Goal: Task Accomplishment & Management: Manage account settings

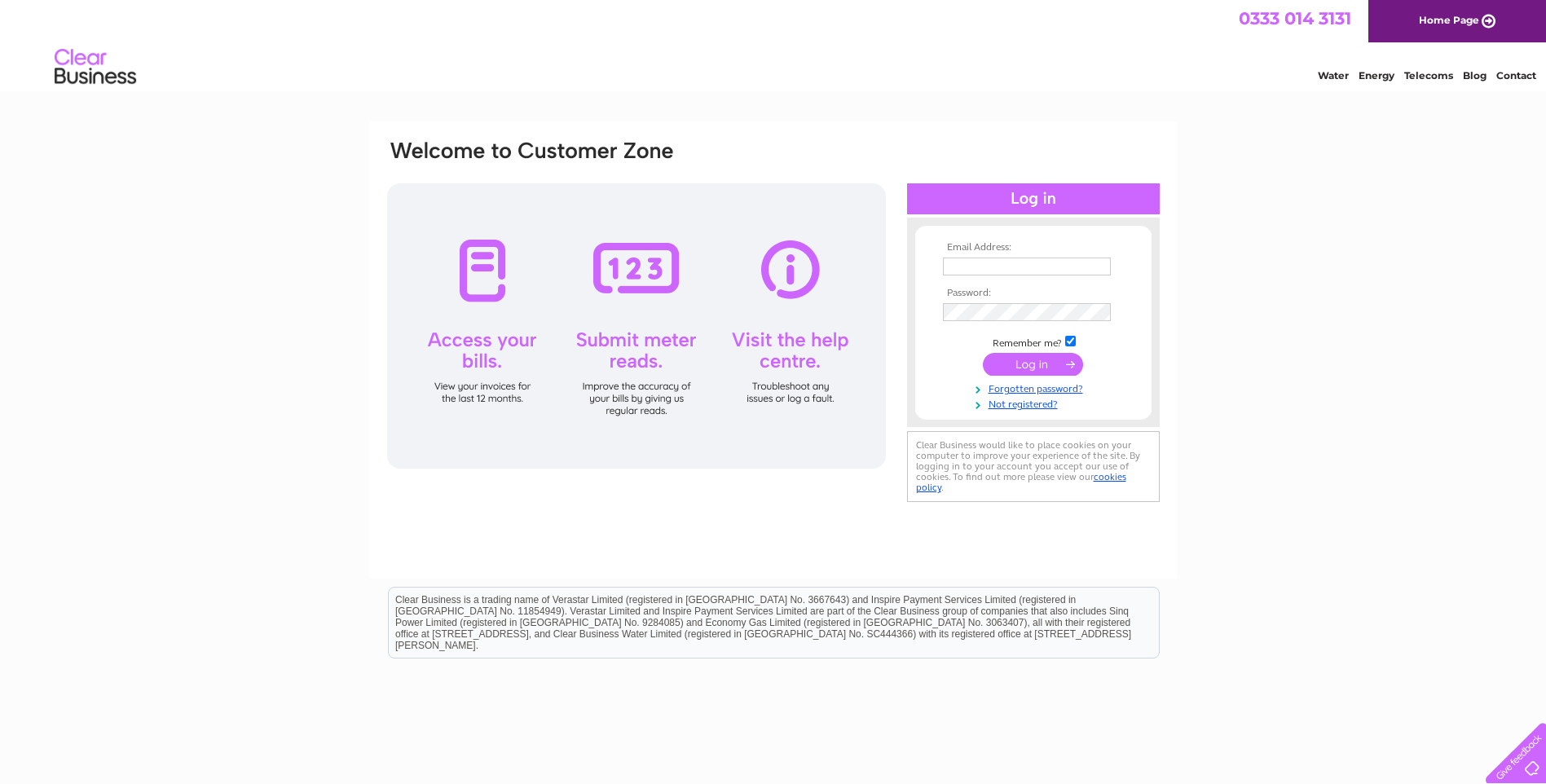
click at [989, 265] on input "text" at bounding box center [1027, 266] width 168 height 17
type input "exp.invoice@bestway.co.uk"
click at [983, 355] on input "submit" at bounding box center [1033, 365] width 100 height 22
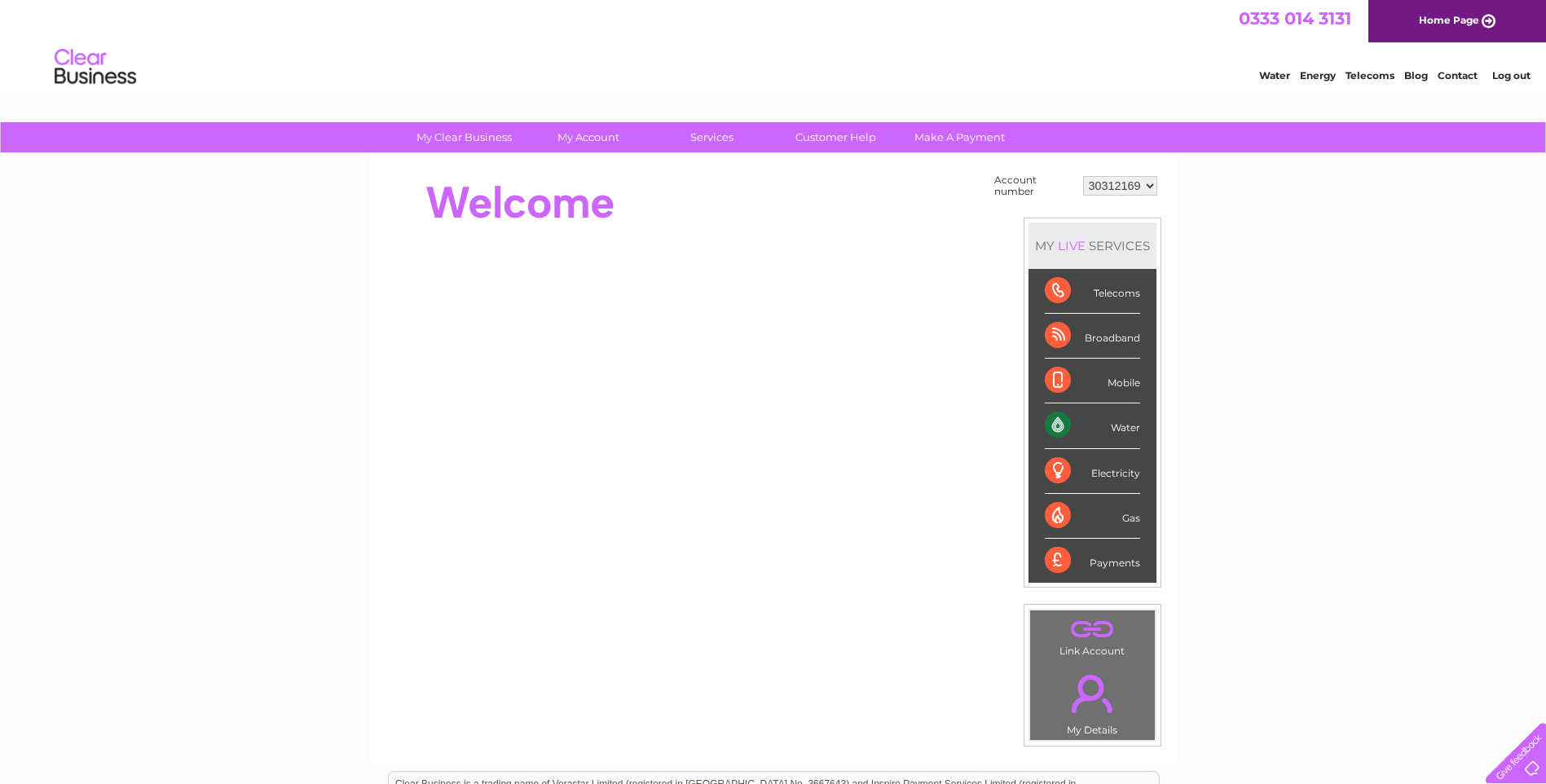
click at [1120, 432] on div "Water" at bounding box center [1092, 426] width 95 height 45
click at [1147, 186] on select "30312169" at bounding box center [1120, 186] width 74 height 19
click at [1083, 176] on select "30312169" at bounding box center [1120, 186] width 74 height 19
click at [1083, 425] on div "Water" at bounding box center [1092, 426] width 95 height 45
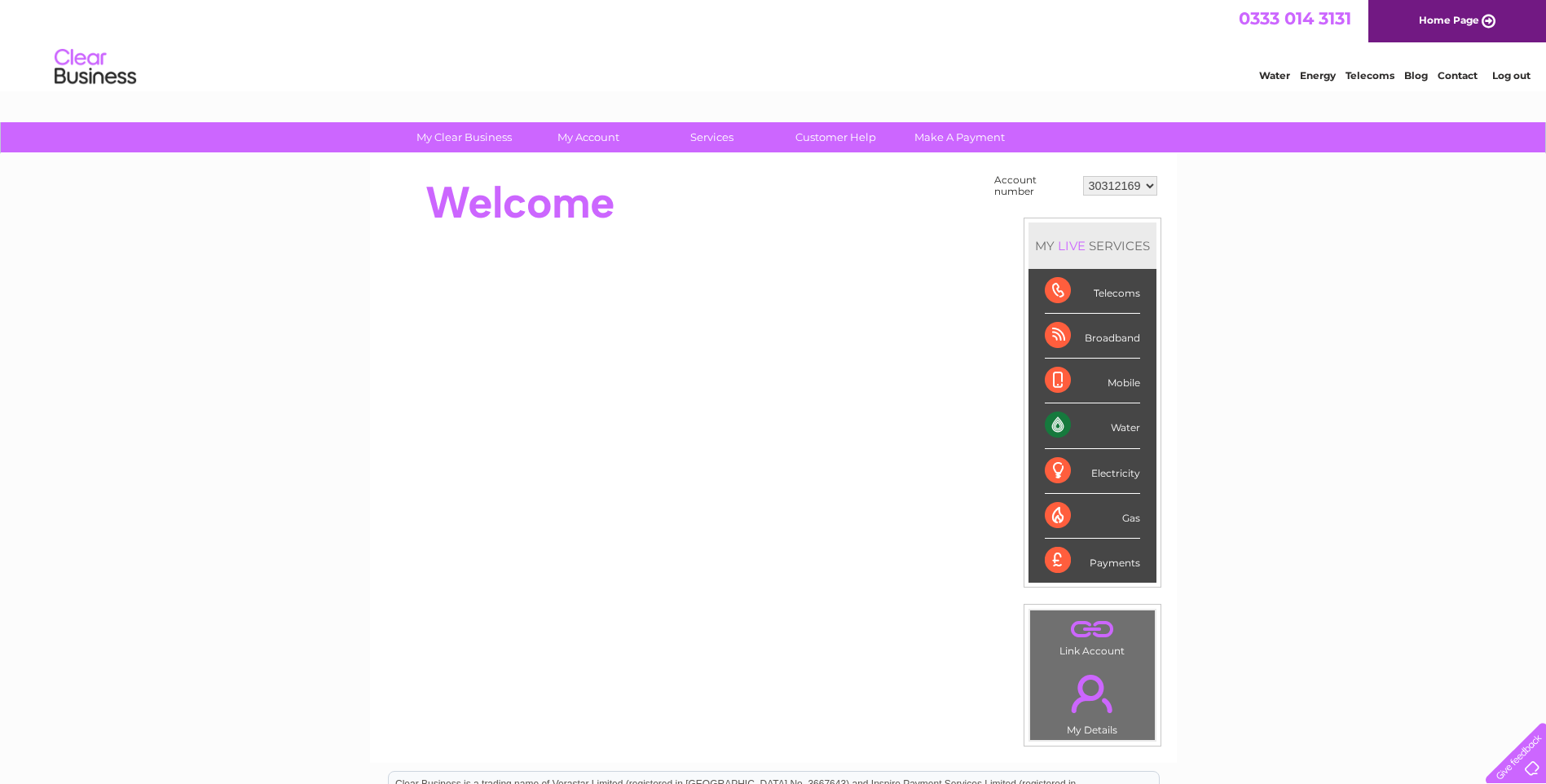
click at [1083, 425] on div "Water" at bounding box center [1092, 426] width 95 height 45
drag, startPoint x: 1083, startPoint y: 425, endPoint x: 1050, endPoint y: 426, distance: 33.0
click at [1050, 426] on div "Water" at bounding box center [1092, 426] width 95 height 45
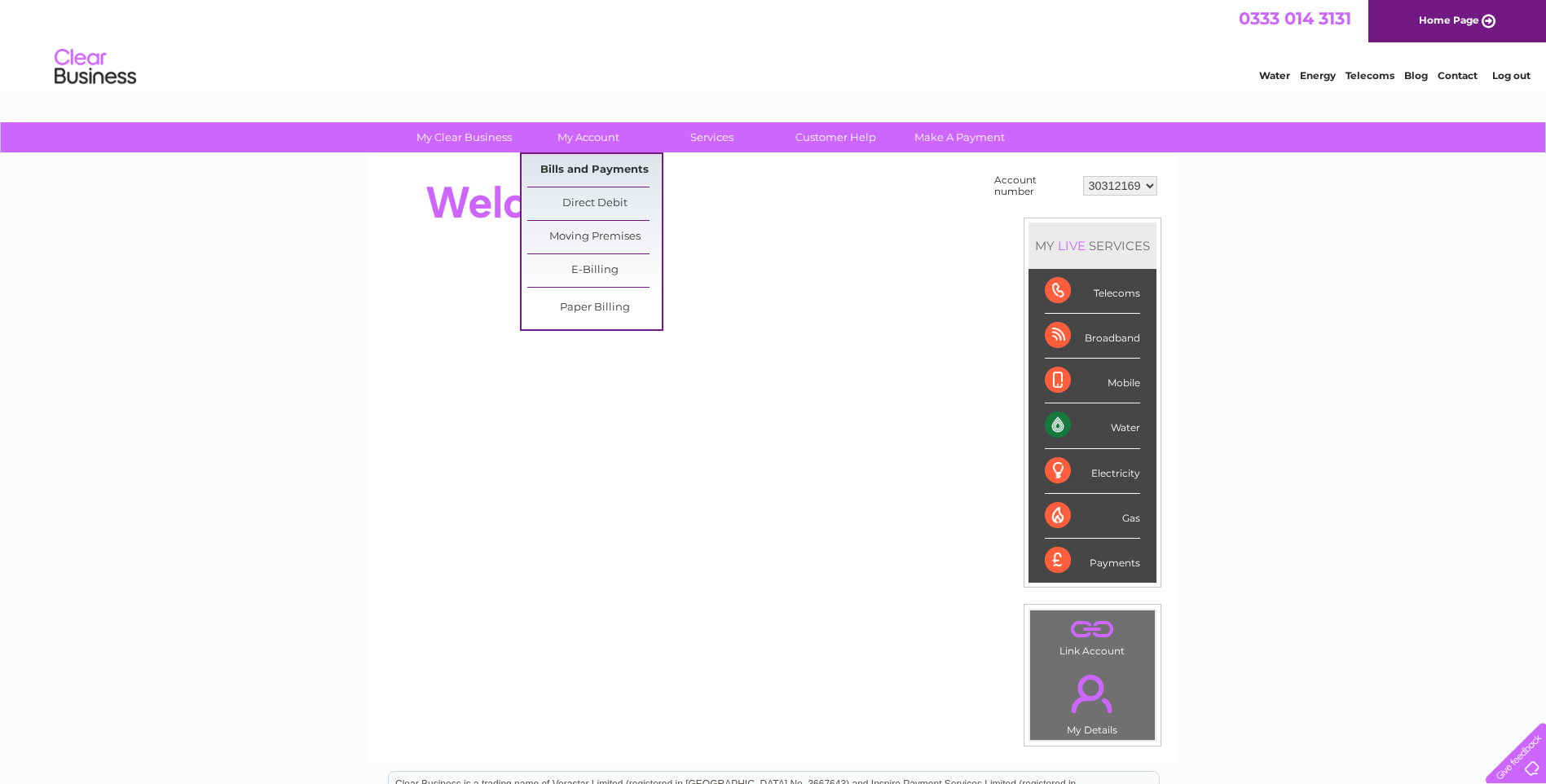
click at [591, 173] on link "Bills and Payments" at bounding box center [595, 171] width 134 height 33
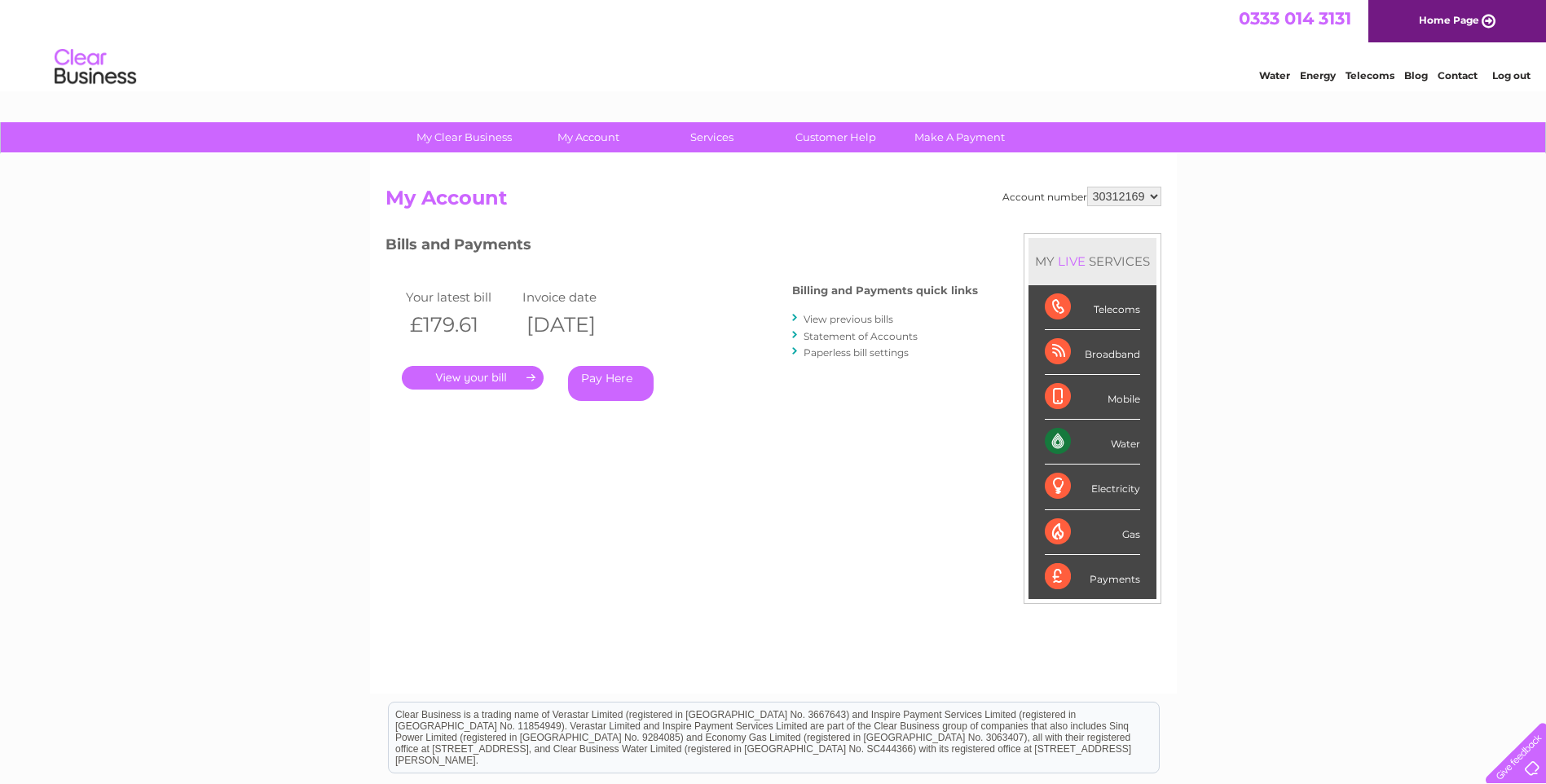
click at [494, 382] on link "." at bounding box center [473, 378] width 142 height 23
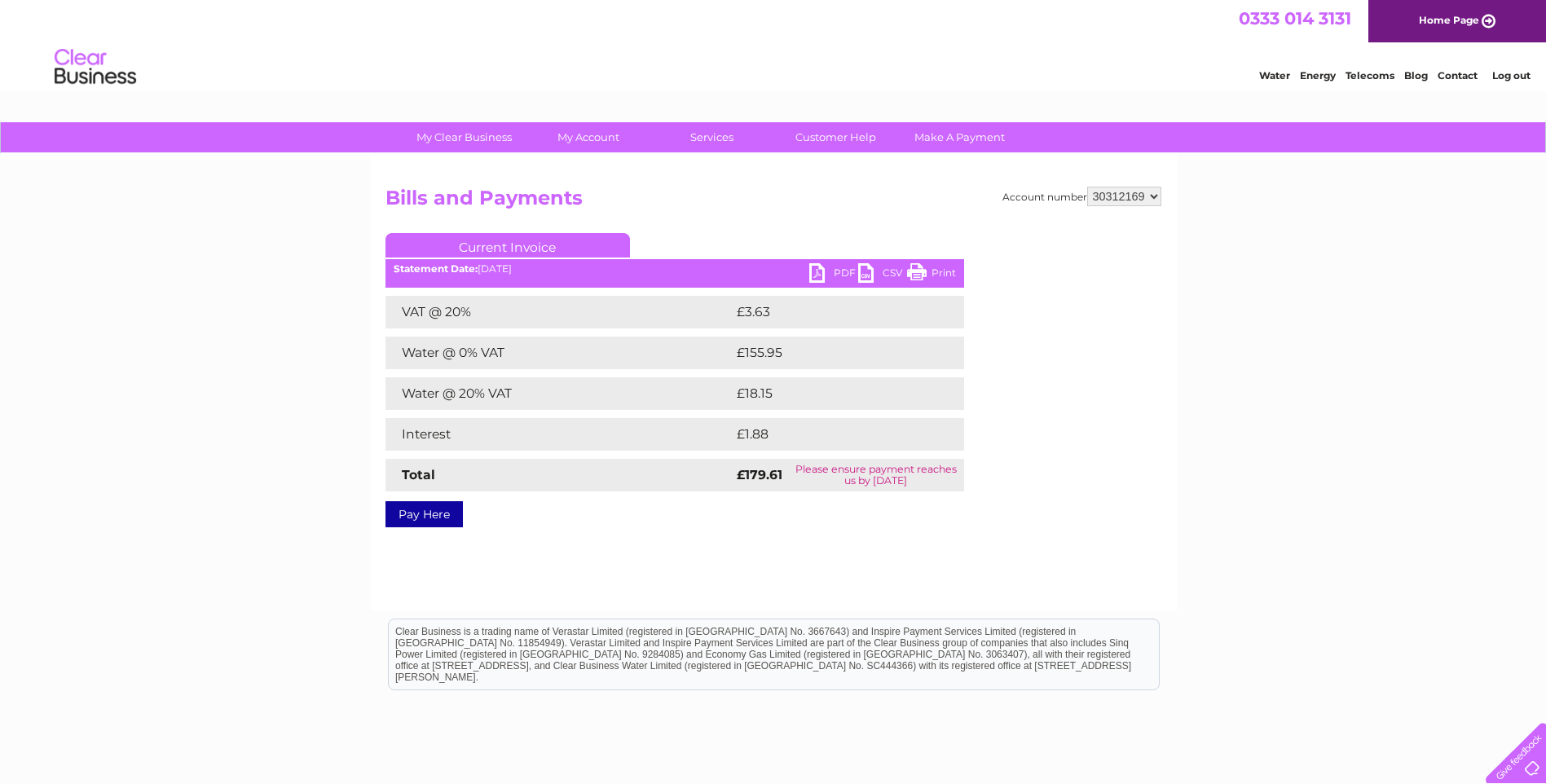
click at [823, 274] on link "PDF" at bounding box center [834, 275] width 49 height 23
click at [478, 244] on link "Current Invoice" at bounding box center [508, 245] width 245 height 24
click at [488, 267] on div "Statement Date: 04/08/2025" at bounding box center [675, 269] width 579 height 12
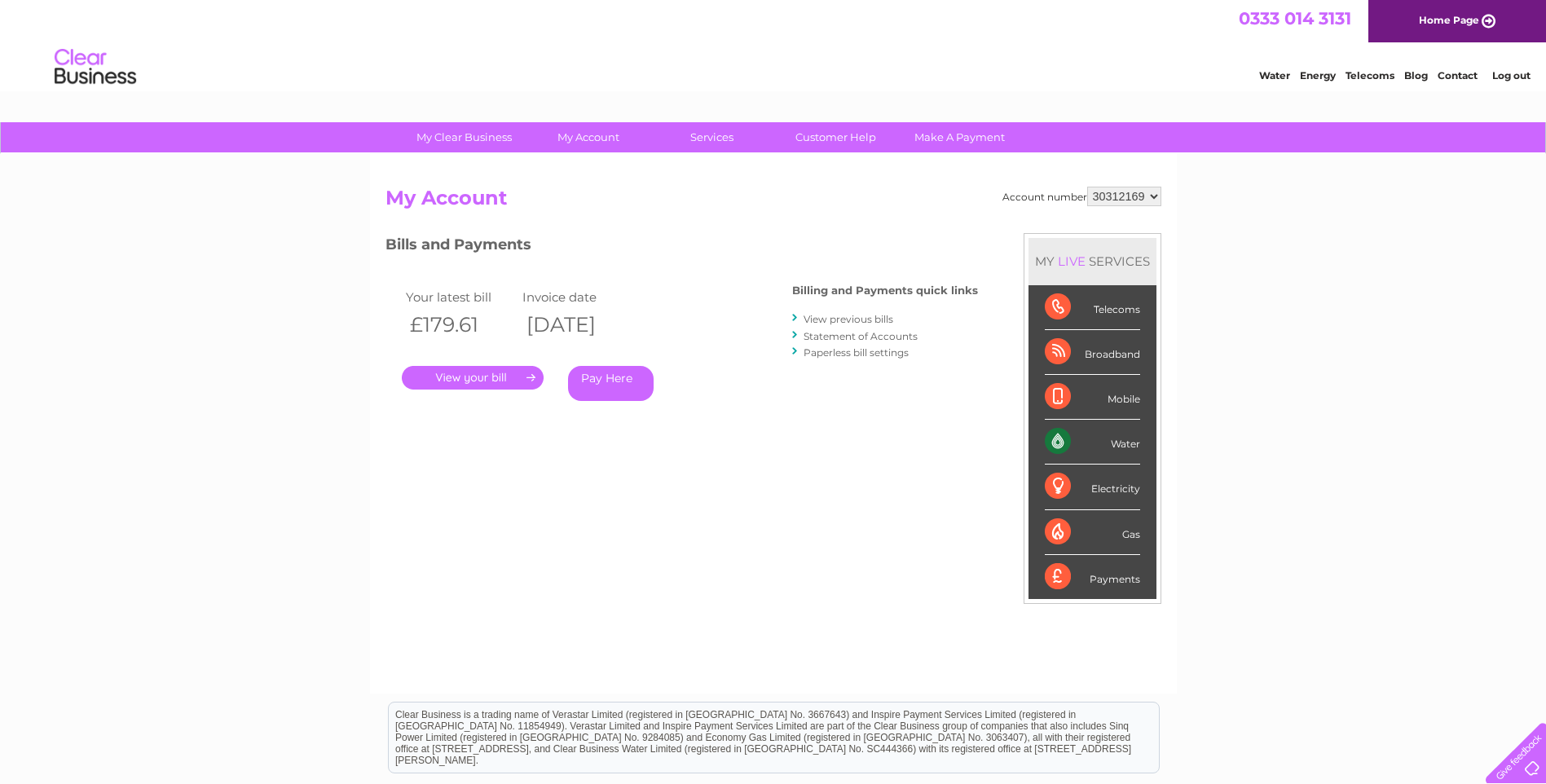
click at [869, 320] on link "View previous bills" at bounding box center [848, 319] width 89 height 13
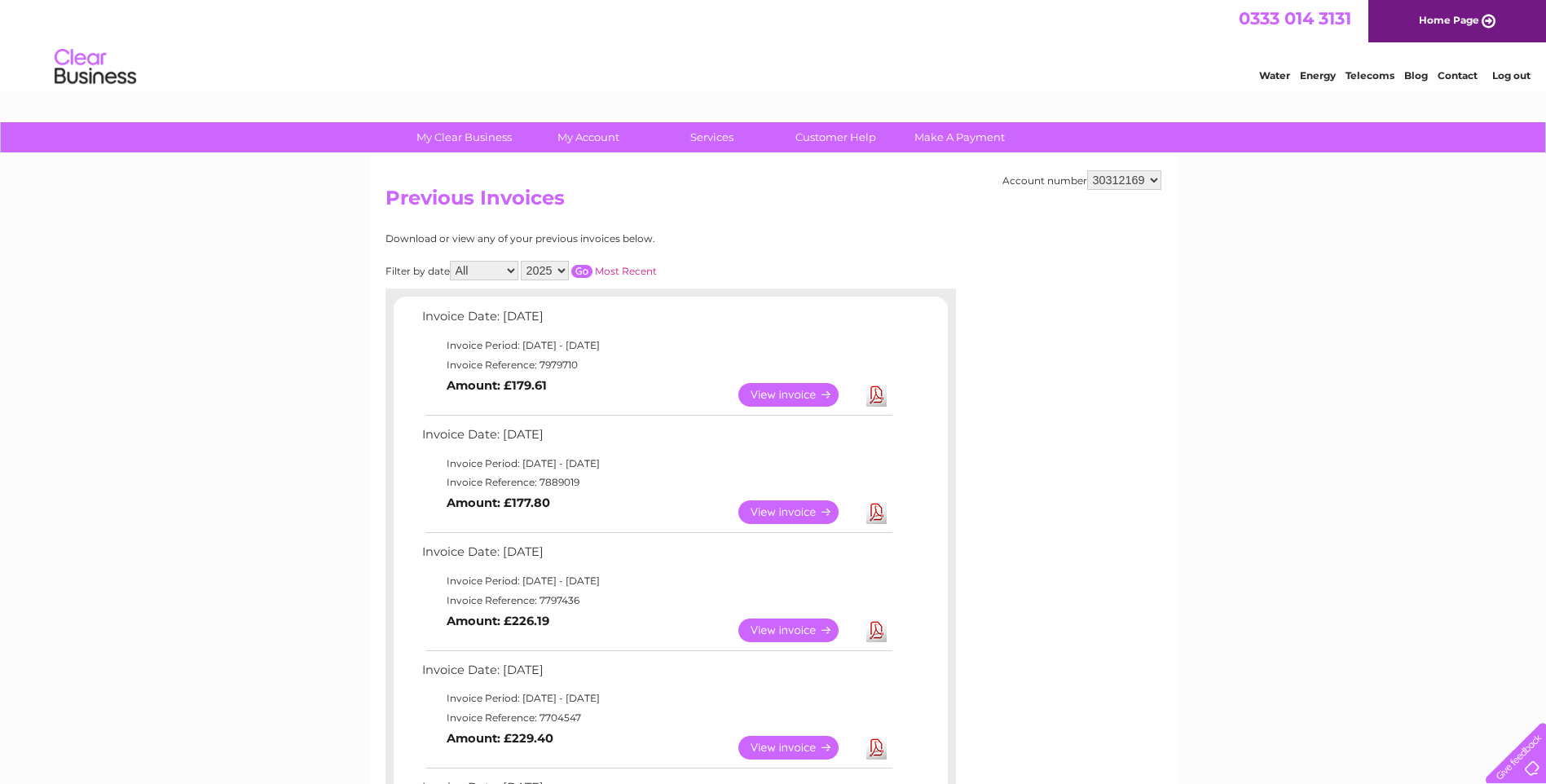
click at [881, 395] on link "Download" at bounding box center [876, 394] width 20 height 23
click at [803, 512] on link "View" at bounding box center [798, 512] width 120 height 23
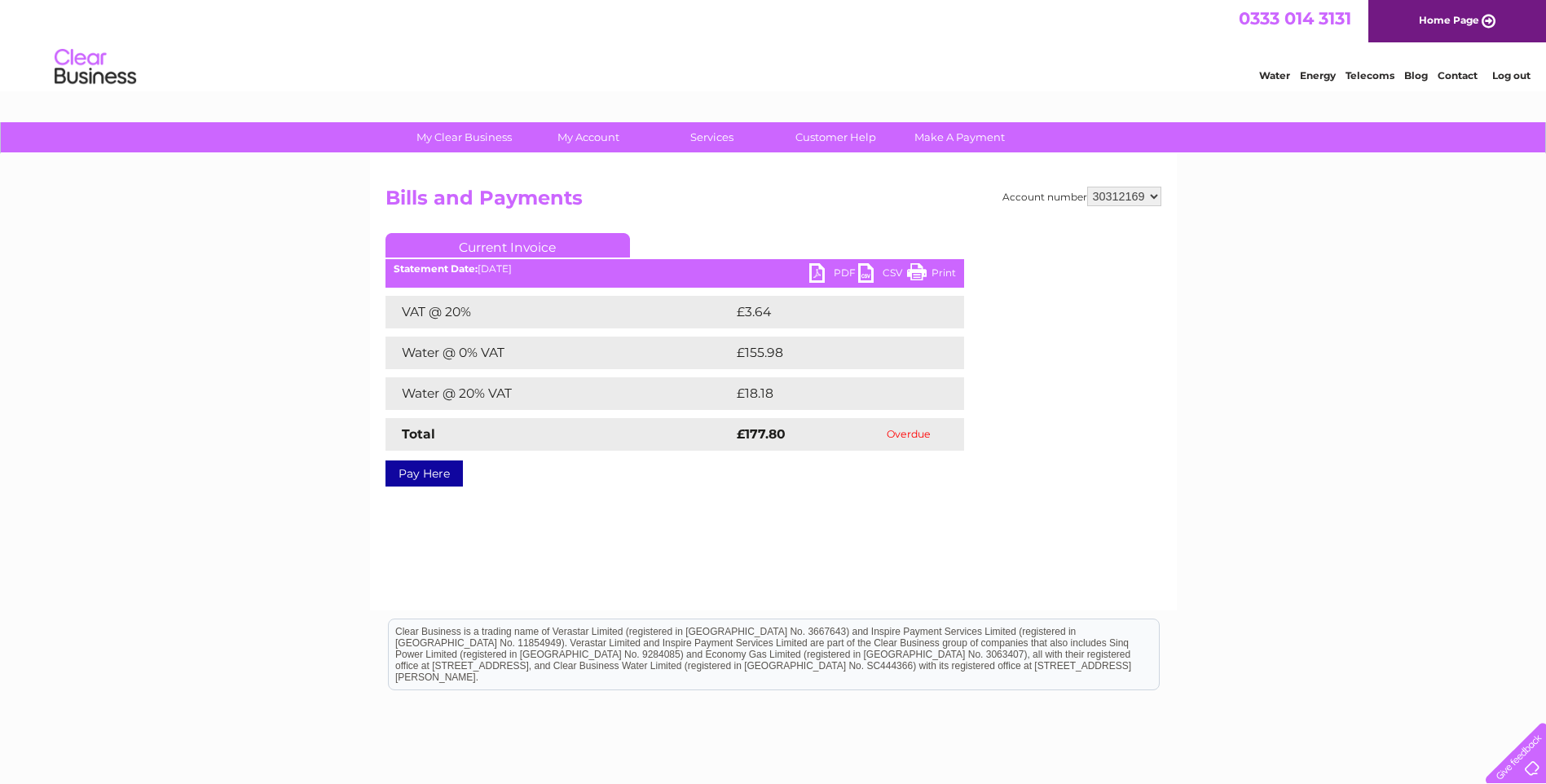
click at [826, 267] on link "PDF" at bounding box center [834, 275] width 49 height 23
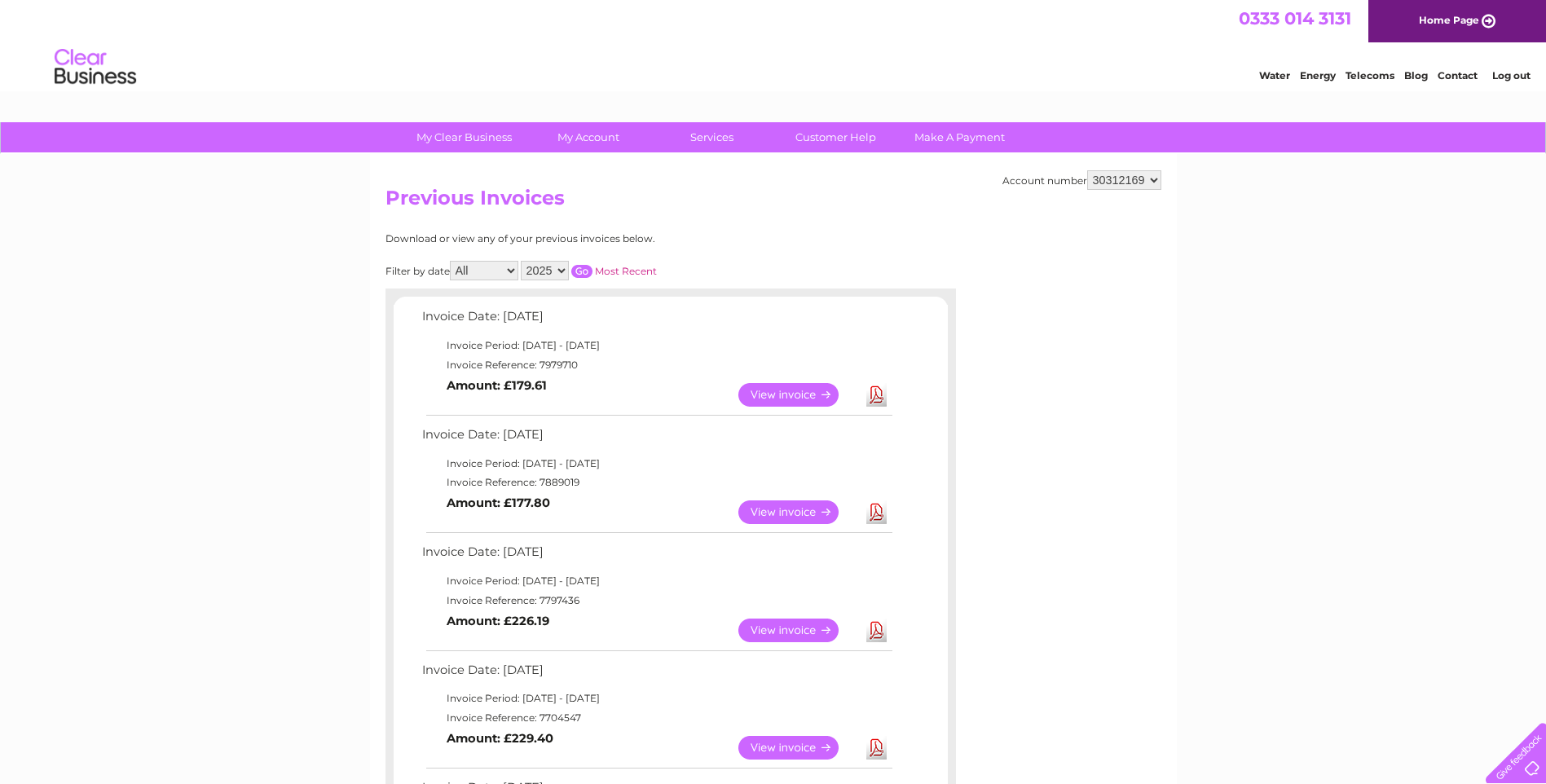
click at [757, 74] on link "Log out" at bounding box center [1511, 75] width 38 height 13
